Goal: Use online tool/utility: Utilize a website feature to perform a specific function

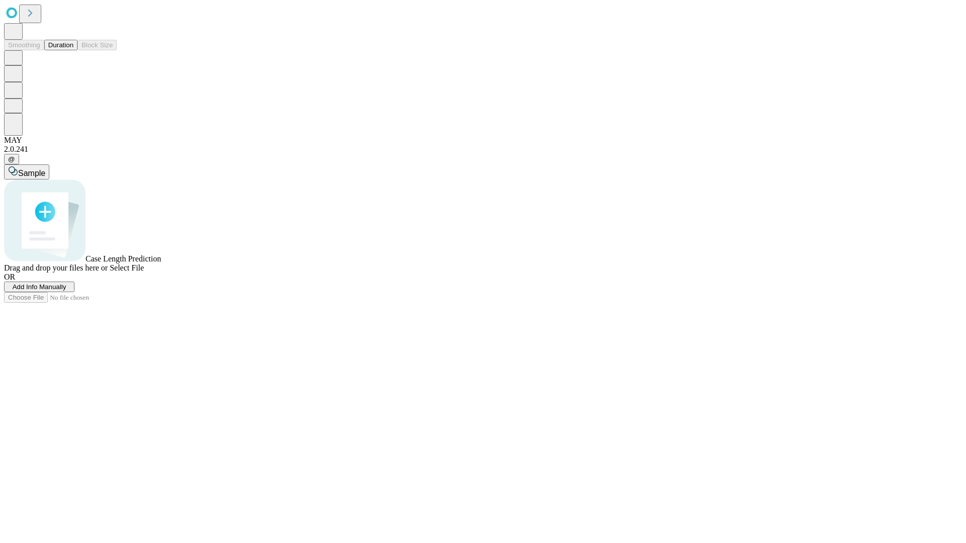
click at [73, 50] on button "Duration" at bounding box center [60, 45] width 33 height 11
click at [66, 291] on span "Add Info Manually" at bounding box center [40, 287] width 54 height 8
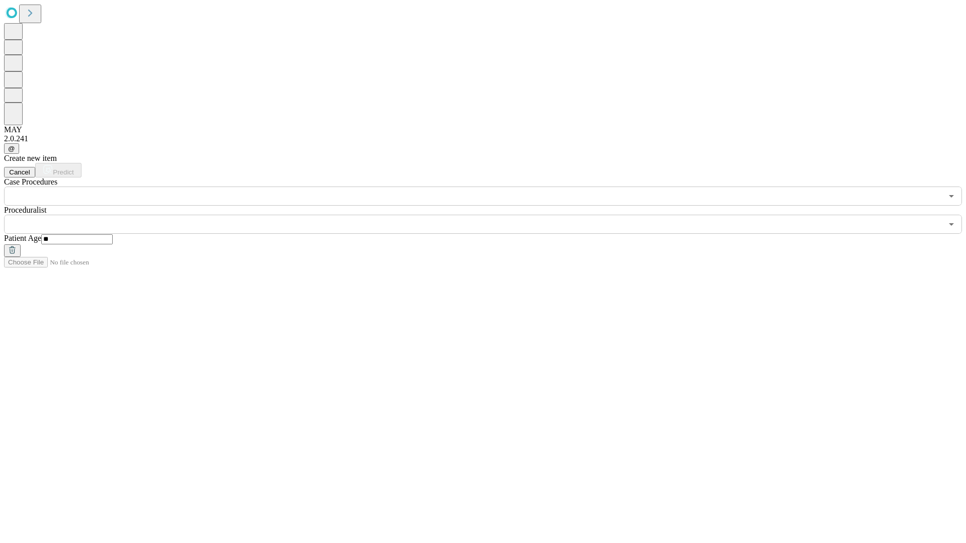
type input "**"
click at [490, 215] on input "text" at bounding box center [473, 224] width 938 height 19
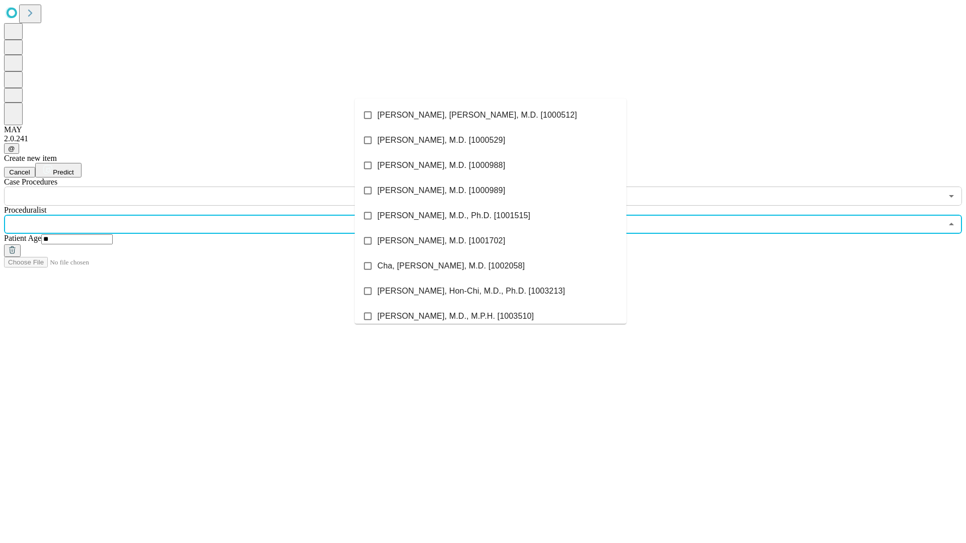
click at [490, 115] on li "[PERSON_NAME], [PERSON_NAME], M.D. [1000512]" at bounding box center [491, 115] width 272 height 25
click at [211, 187] on input "text" at bounding box center [473, 196] width 938 height 19
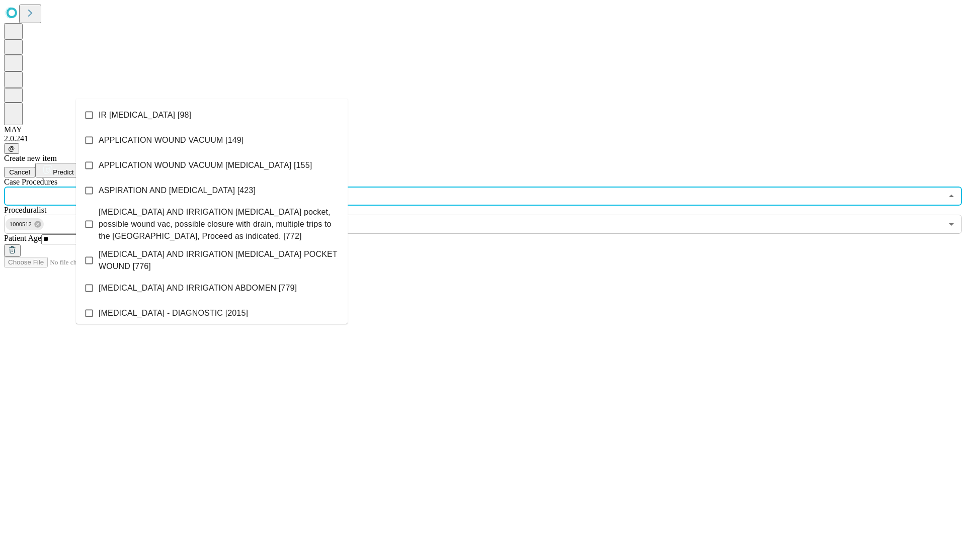
click at [212, 115] on li "IR [MEDICAL_DATA] [98]" at bounding box center [212, 115] width 272 height 25
click at [73, 169] on span "Predict" at bounding box center [63, 173] width 21 height 8
